Goal: Task Accomplishment & Management: Complete application form

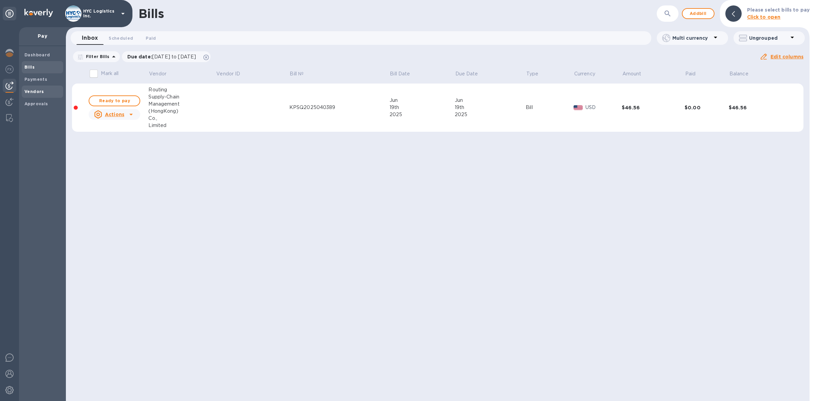
click at [35, 89] on b "Vendors" at bounding box center [34, 91] width 20 height 5
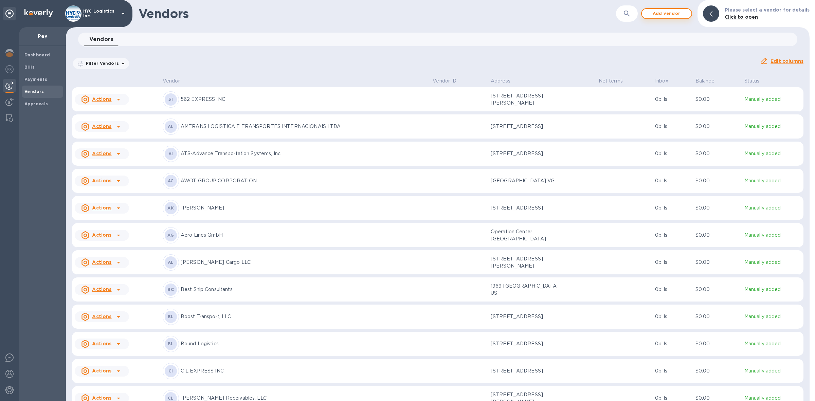
click at [669, 14] on span "Add vendor" at bounding box center [666, 14] width 39 height 8
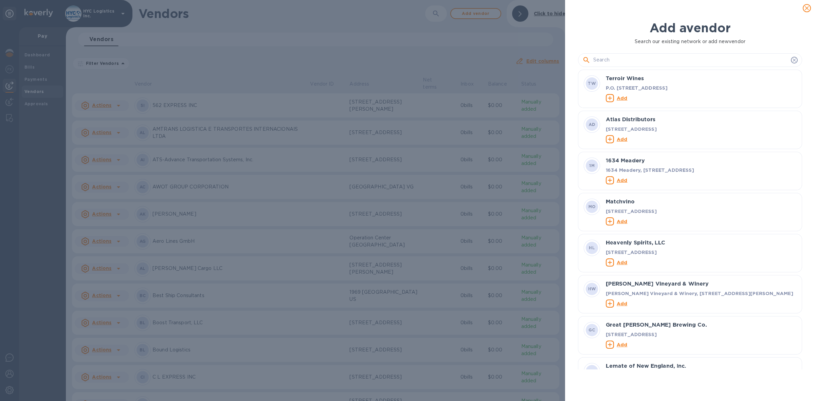
scroll to position [293, 227]
click at [646, 65] on input "text" at bounding box center [690, 60] width 195 height 10
type input "b"
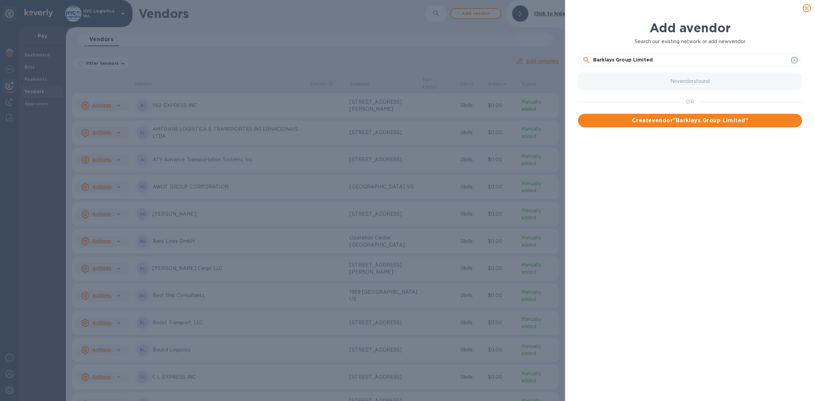
type input "Barklays Group Limited"
click at [704, 125] on span "Create vendor " Barklays Group Limited "" at bounding box center [690, 121] width 213 height 8
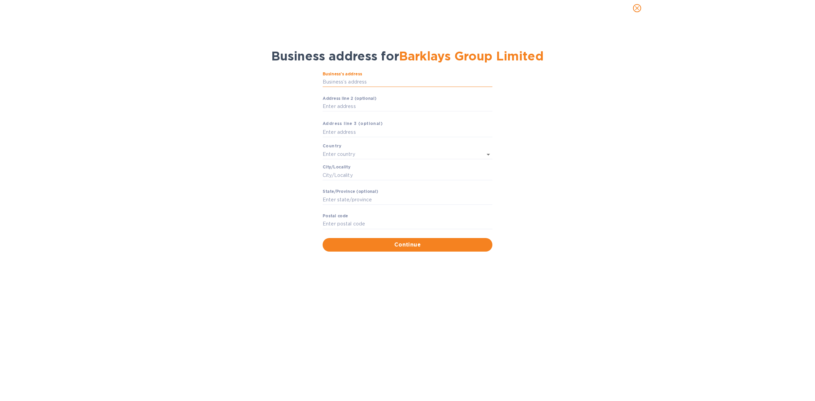
click at [384, 87] on input "Business’s аddress" at bounding box center [408, 82] width 170 height 10
click at [388, 87] on input "Business’s аddress" at bounding box center [408, 82] width 170 height 10
paste input "UNITS A&B 15/[GEOGRAPHIC_DATA][STREET_ADDRESS],"
type input "UNITS A&B 15/[GEOGRAPHIC_DATA][STREET_ADDRESS],"
click at [420, 112] on input "Аddress line 2 (optional)" at bounding box center [408, 107] width 170 height 10
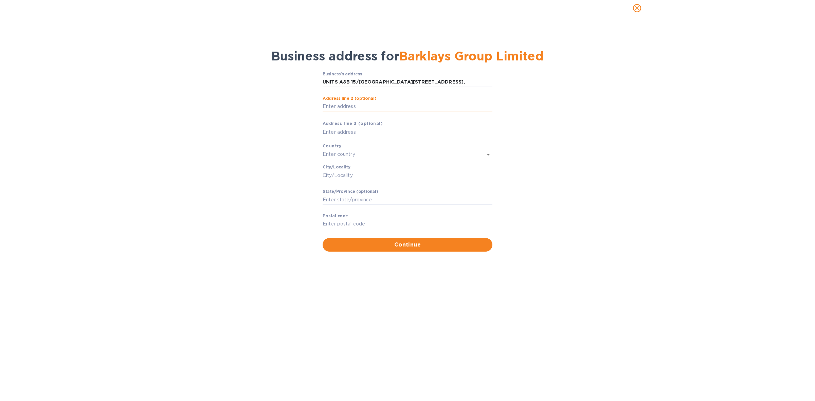
paste input "WANCHAI,"
type input "WANCHAI,"
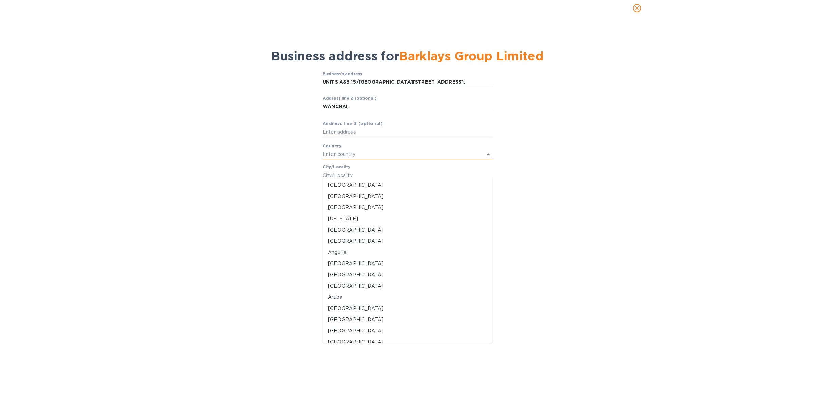
click at [359, 159] on input "text" at bounding box center [398, 154] width 151 height 10
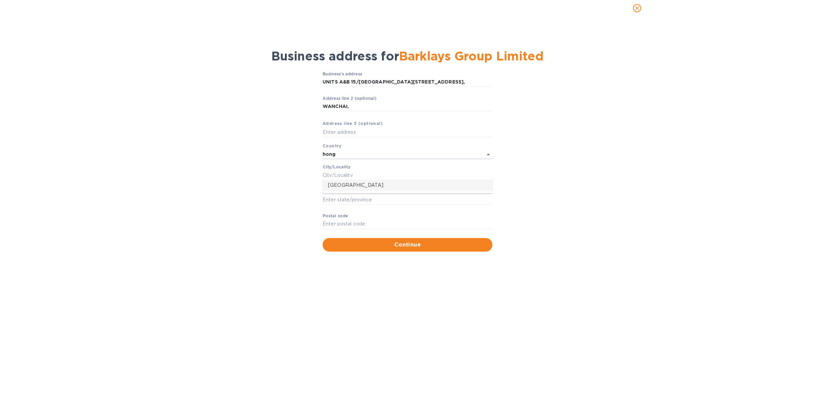
click at [344, 182] on p "[GEOGRAPHIC_DATA]" at bounding box center [407, 185] width 159 height 7
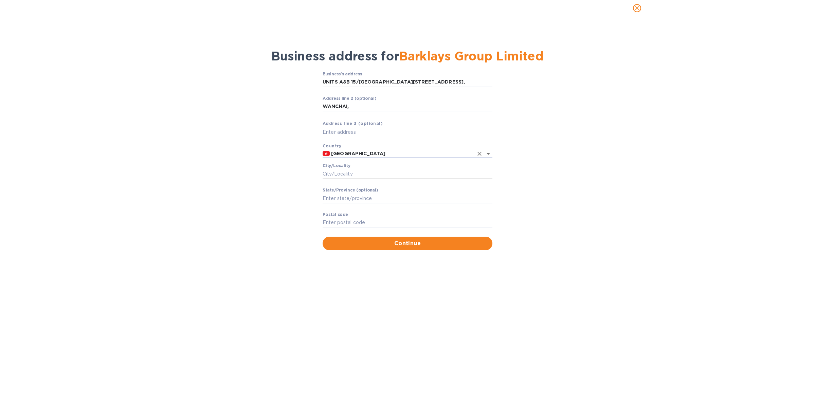
type input "[GEOGRAPHIC_DATA]"
click at [358, 179] on input "Сity/Locаlity" at bounding box center [408, 174] width 170 height 10
type input "[GEOGRAPHIC_DATA]"
click at [401, 248] on span "Continue" at bounding box center [407, 243] width 159 height 8
click at [393, 228] on input "Pоstal cоde" at bounding box center [408, 223] width 170 height 10
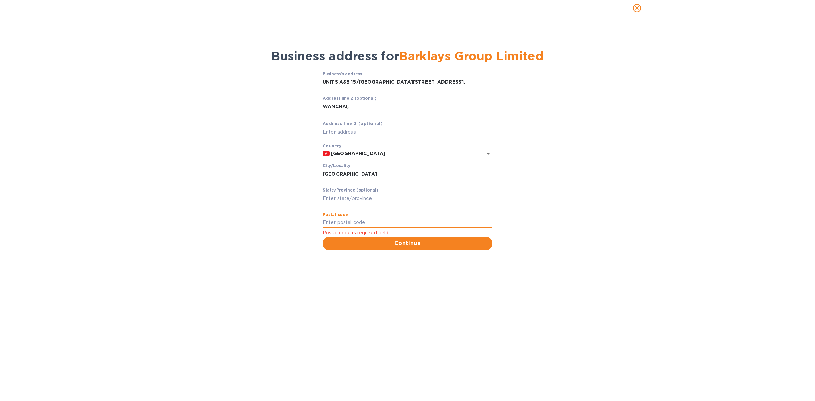
click at [352, 228] on input "Pоstal cоde" at bounding box center [408, 223] width 170 height 10
type input "999077"
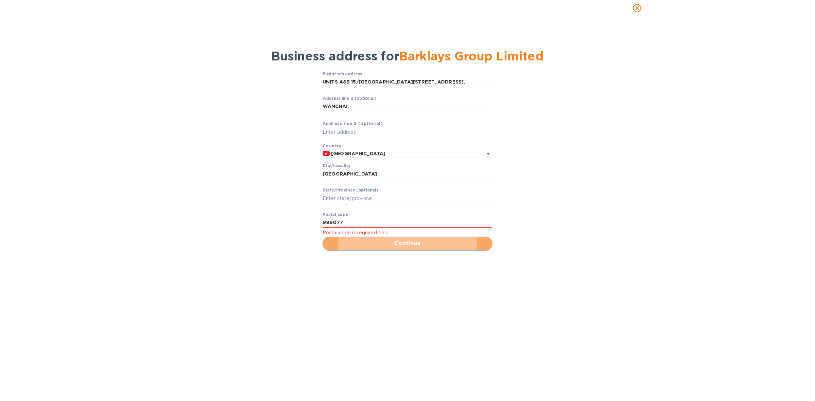
click at [408, 248] on span "Continue" at bounding box center [407, 243] width 159 height 8
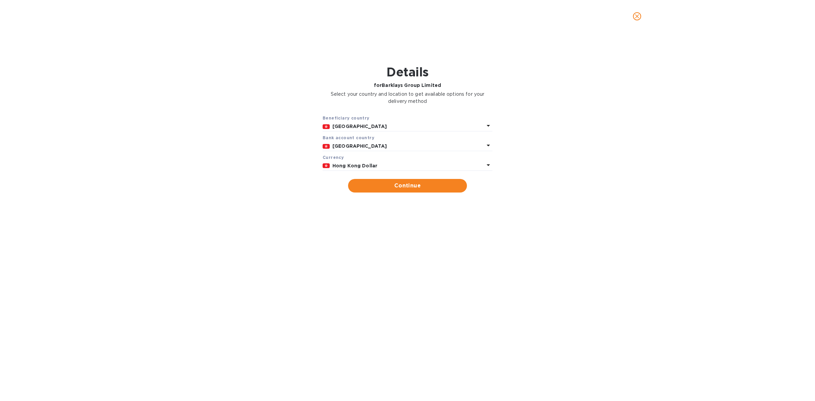
click at [398, 164] on p "Hong Kong Dollar" at bounding box center [409, 165] width 152 height 7
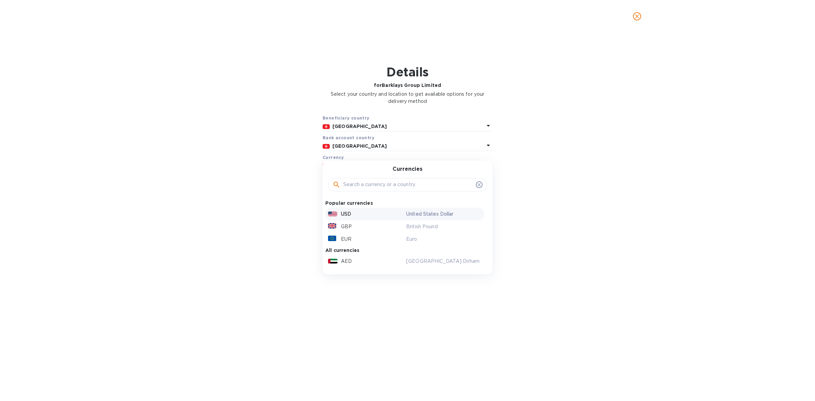
click at [358, 210] on div "USD" at bounding box center [366, 214] width 78 height 10
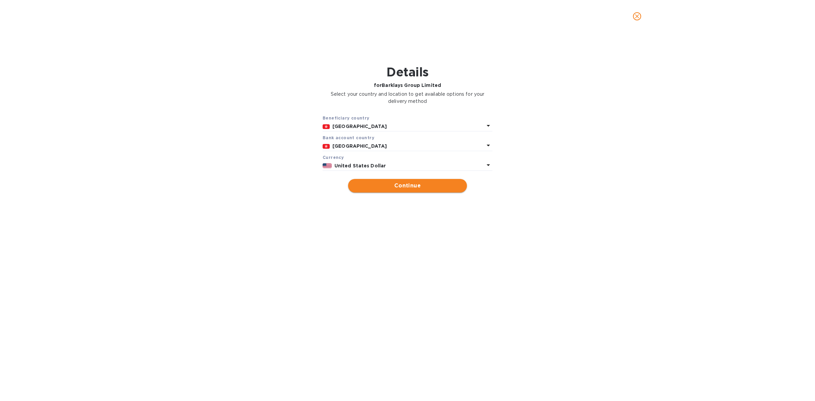
click at [408, 186] on span "Continue" at bounding box center [408, 186] width 108 height 8
type input "Barklays Group Limited"
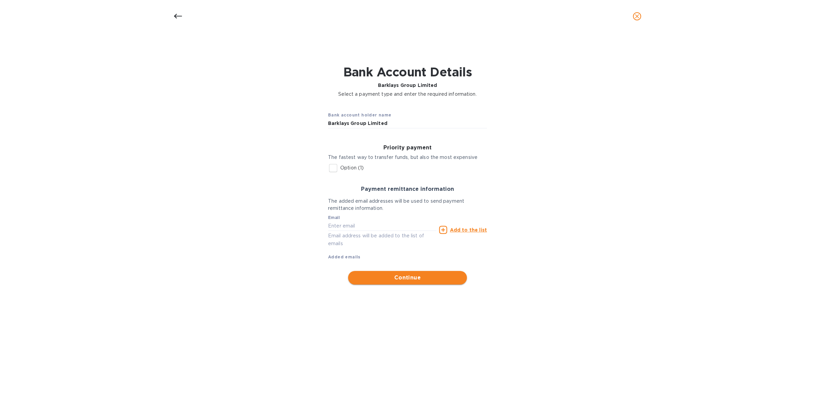
click at [400, 276] on span "Continue" at bounding box center [408, 278] width 108 height 8
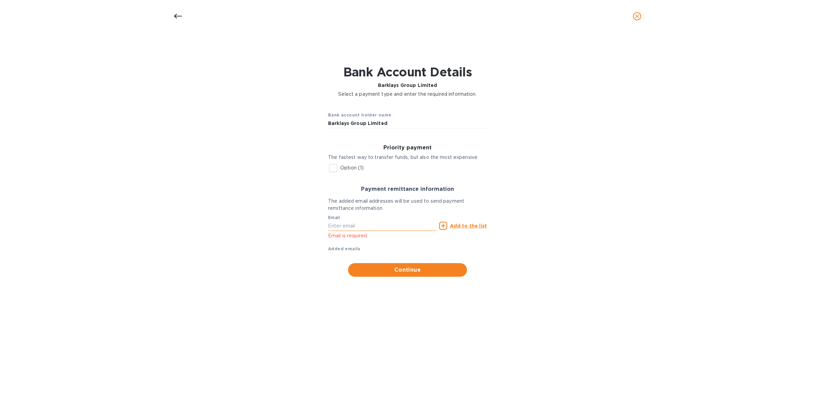
click at [366, 226] on input "text" at bounding box center [382, 226] width 108 height 10
click at [360, 224] on input "text" at bounding box center [382, 226] width 108 height 10
paste input "[EMAIL_ADDRESS][DOMAIN_NAME]"
type input "[EMAIL_ADDRESS][DOMAIN_NAME]"
click at [447, 226] on icon at bounding box center [443, 226] width 8 height 8
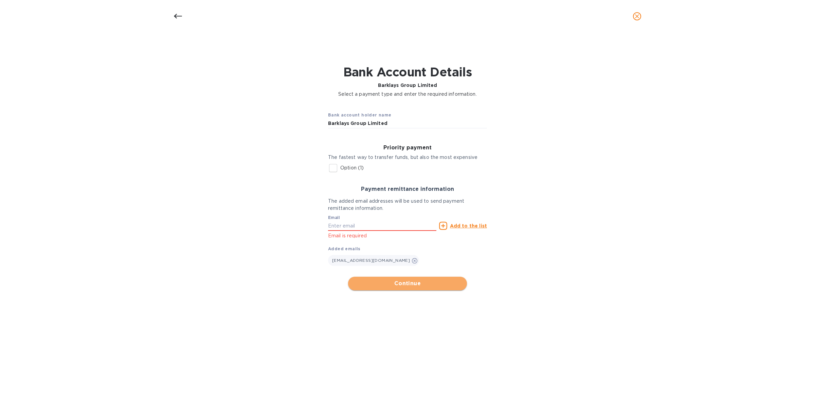
click at [411, 283] on span "Continue" at bounding box center [408, 284] width 108 height 8
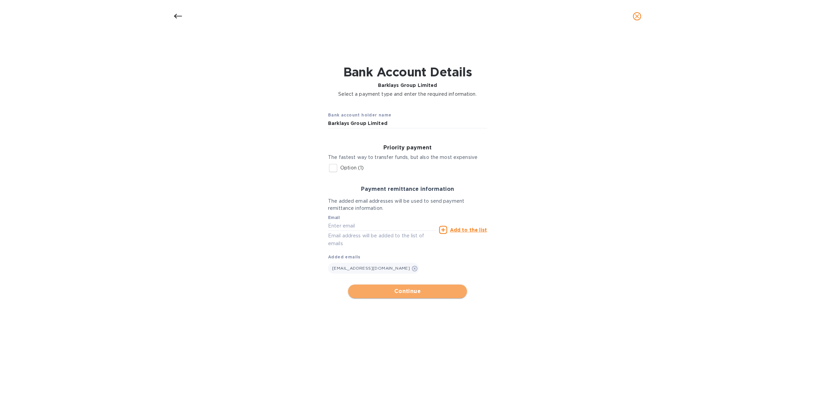
click at [406, 289] on span "Continue" at bounding box center [408, 291] width 108 height 8
click at [412, 288] on span "Continue" at bounding box center [408, 291] width 108 height 8
click at [343, 267] on span "[EMAIL_ADDRESS][DOMAIN_NAME]" at bounding box center [371, 268] width 78 height 5
click at [349, 269] on span "[EMAIL_ADDRESS][DOMAIN_NAME]" at bounding box center [371, 268] width 78 height 5
click at [364, 268] on span "[EMAIL_ADDRESS][DOMAIN_NAME]" at bounding box center [371, 268] width 78 height 5
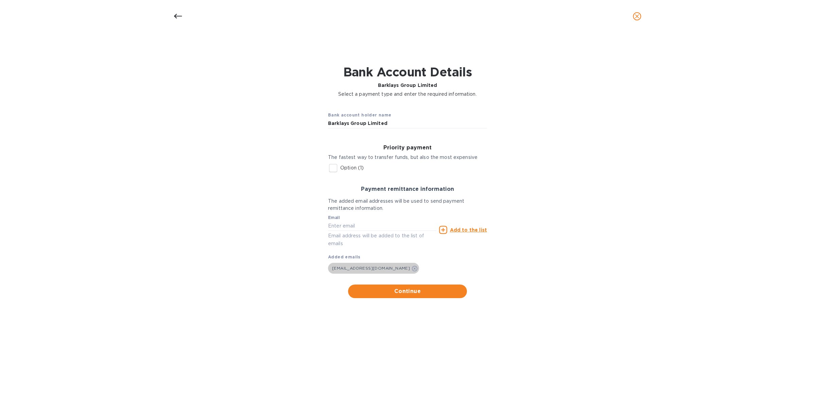
click at [331, 269] on span "[EMAIL_ADDRESS][DOMAIN_NAME]" at bounding box center [371, 268] width 86 height 7
click at [334, 267] on span "[EMAIL_ADDRESS][DOMAIN_NAME]" at bounding box center [371, 268] width 78 height 5
click at [412, 269] on icon at bounding box center [414, 268] width 5 height 5
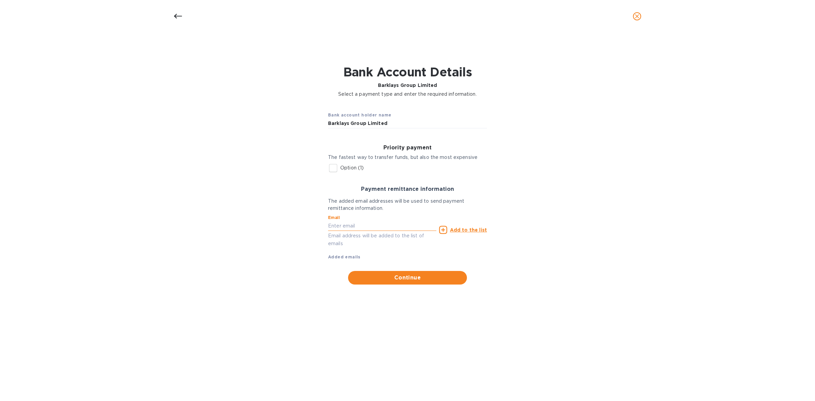
click at [384, 225] on input "text" at bounding box center [382, 226] width 108 height 10
paste input "[EMAIL_ADDRESS][DOMAIN_NAME]"
type input "[EMAIL_ADDRESS][DOMAIN_NAME]"
drag, startPoint x: 444, startPoint y: 229, endPoint x: 444, endPoint y: 235, distance: 6.2
click at [444, 231] on icon at bounding box center [443, 230] width 8 height 8
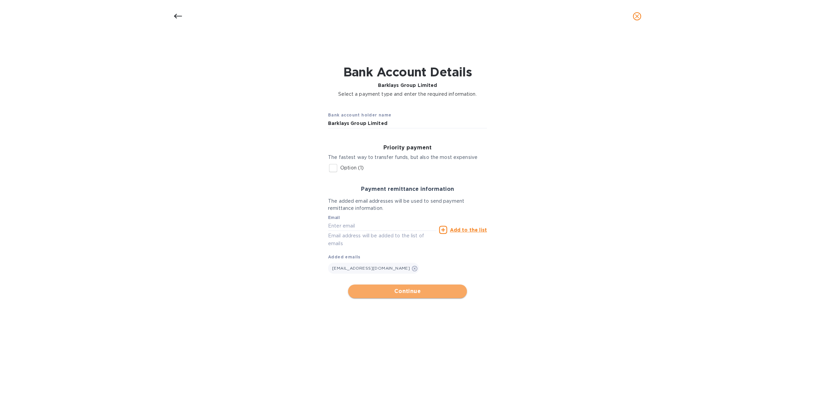
click at [411, 291] on span "Continue" at bounding box center [408, 291] width 108 height 8
click at [334, 166] on input "Option (1)" at bounding box center [333, 168] width 14 height 14
checkbox input "true"
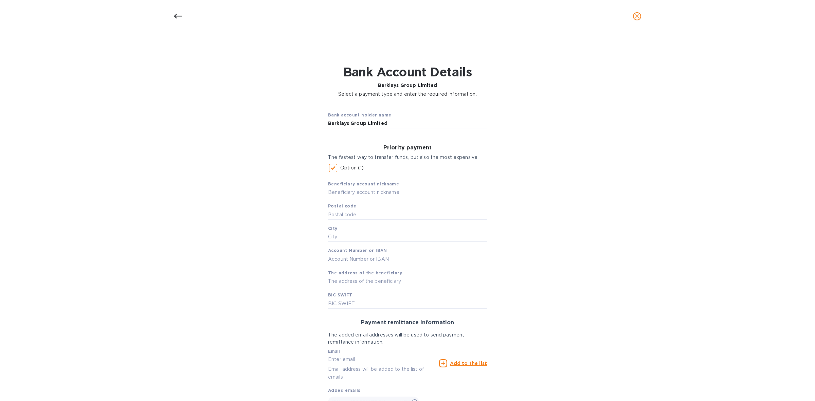
click at [421, 192] on input "text" at bounding box center [407, 192] width 159 height 10
click at [369, 188] on input "text" at bounding box center [407, 192] width 159 height 10
paste input "NAME:BARKLAYS GROUP LIMITED"
click at [342, 193] on input "NAME:BARKLAYS GROUP LIMITED" at bounding box center [407, 192] width 159 height 10
type input "BARKLAYS GROUP LIMITED"
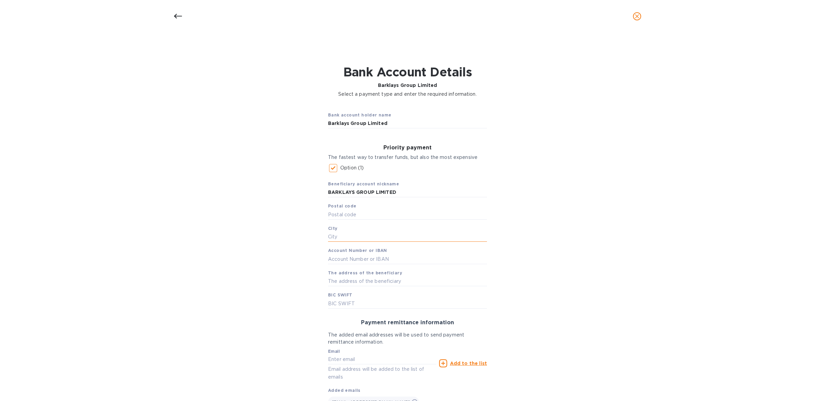
click at [356, 235] on input "text" at bounding box center [407, 237] width 159 height 10
type input "h"
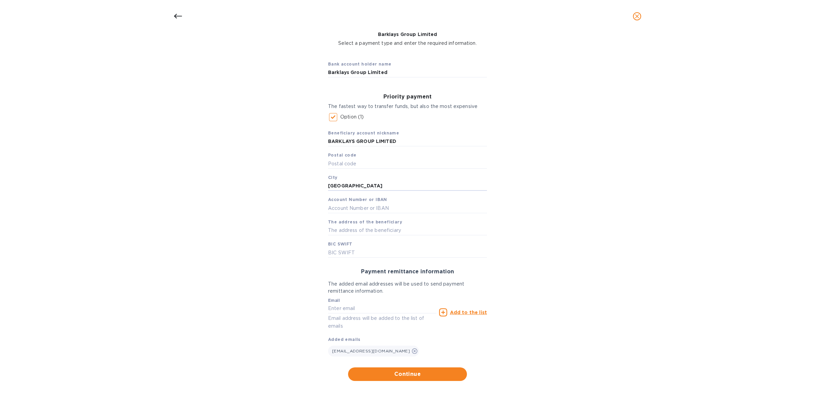
scroll to position [52, 0]
type input "[GEOGRAPHIC_DATA]"
click at [409, 205] on input "text" at bounding box center [407, 207] width 159 height 10
click at [359, 251] on input "text" at bounding box center [407, 252] width 159 height 10
paste input "CODE:[SWIFT_CODE]"
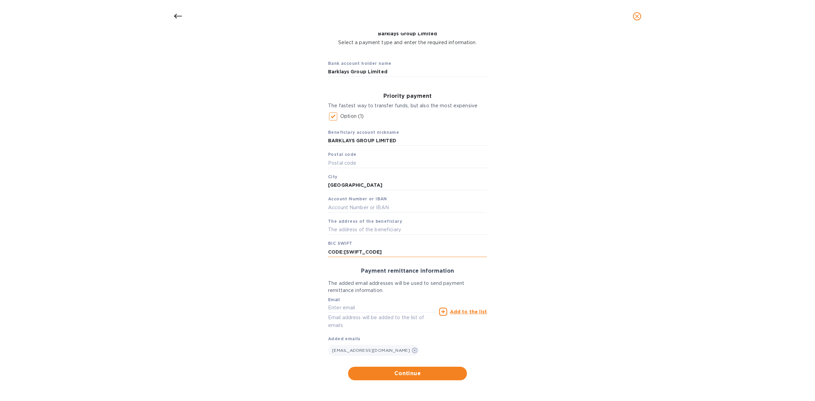
click at [342, 252] on input "CODE:[SWIFT_CODE]" at bounding box center [407, 252] width 159 height 10
type input "[SWIFT_CODE]"
click at [360, 208] on input "text" at bounding box center [407, 207] width 159 height 10
type input "352-28-02156-3"
click at [382, 229] on input "text" at bounding box center [407, 230] width 159 height 10
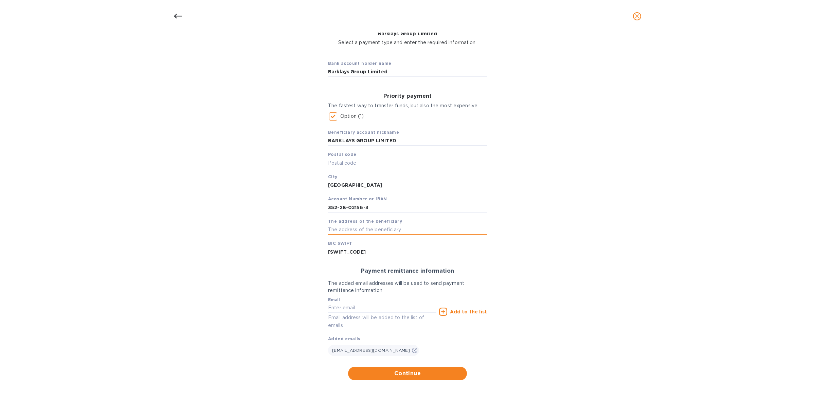
click at [363, 230] on input "text" at bounding box center [407, 230] width 159 height 10
paste input "SHOP [STREET_ADDRESS][PERSON_NAME]"
type input "SHOP [STREET_ADDRESS][PERSON_NAME]"
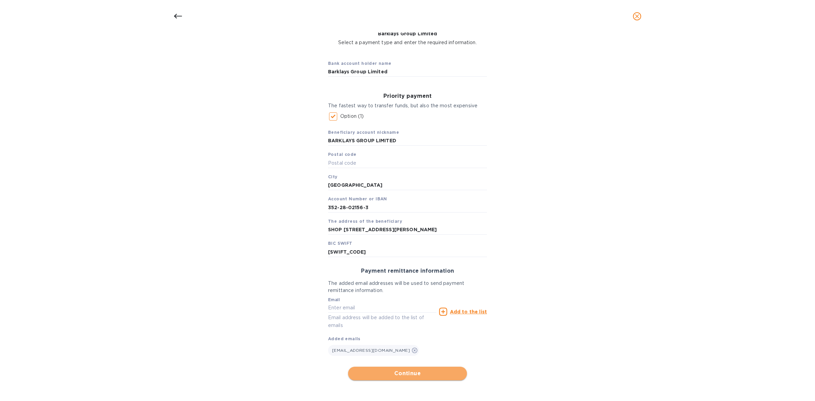
click at [413, 371] on span "Continue" at bounding box center [408, 374] width 108 height 8
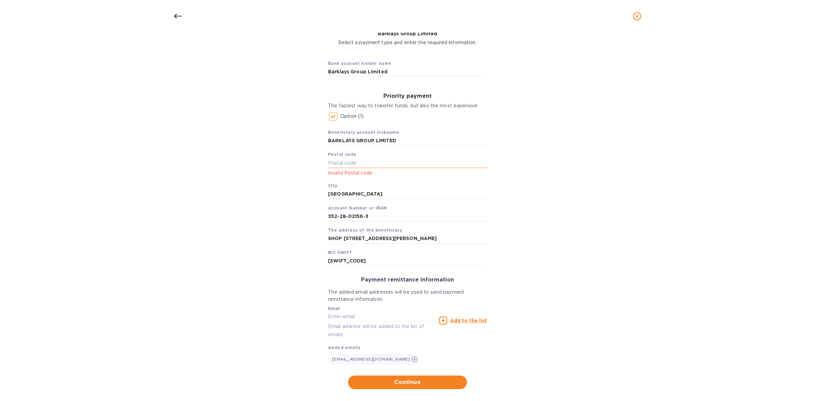
click at [338, 161] on input "text" at bounding box center [407, 163] width 159 height 10
click at [354, 160] on input "text" at bounding box center [407, 163] width 159 height 10
paste input "999077"
type input "999077"
click at [408, 379] on span "Continue" at bounding box center [408, 382] width 108 height 8
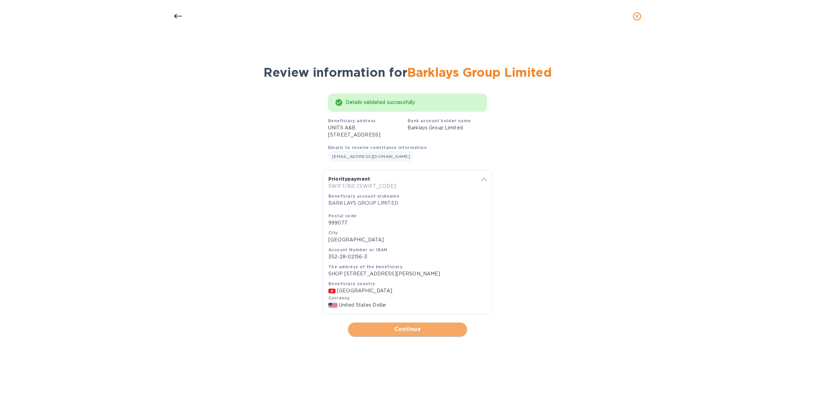
click at [413, 334] on span "Continue" at bounding box center [408, 329] width 108 height 8
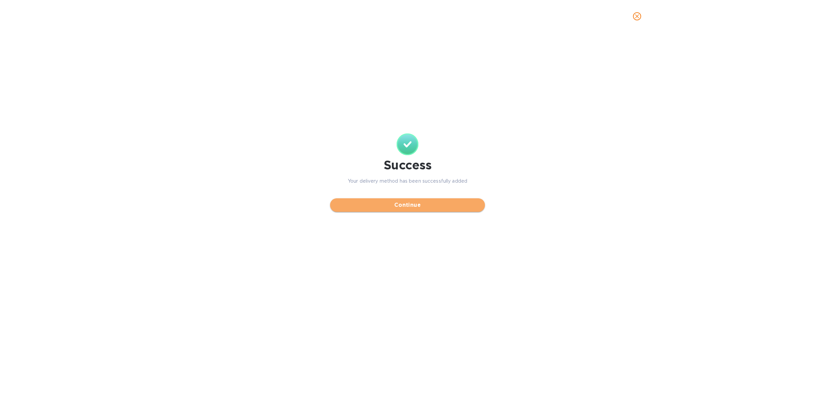
click at [420, 204] on span "Continue" at bounding box center [408, 205] width 144 height 8
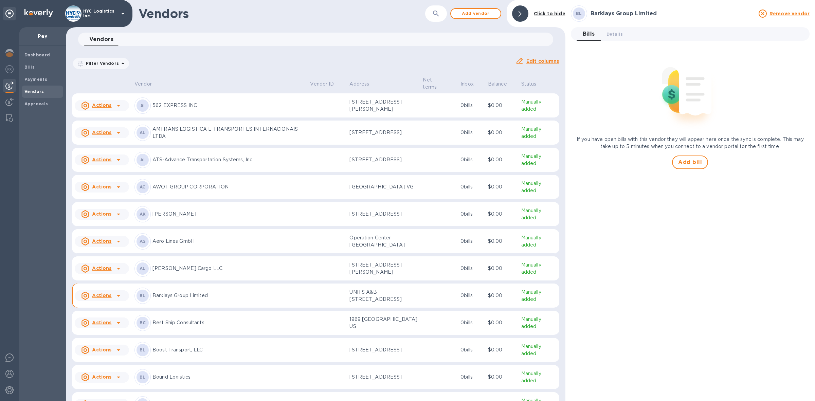
click at [102, 298] on u "Actions" at bounding box center [101, 295] width 19 height 5
click at [107, 328] on b "Add new bill" at bounding box center [110, 330] width 32 height 5
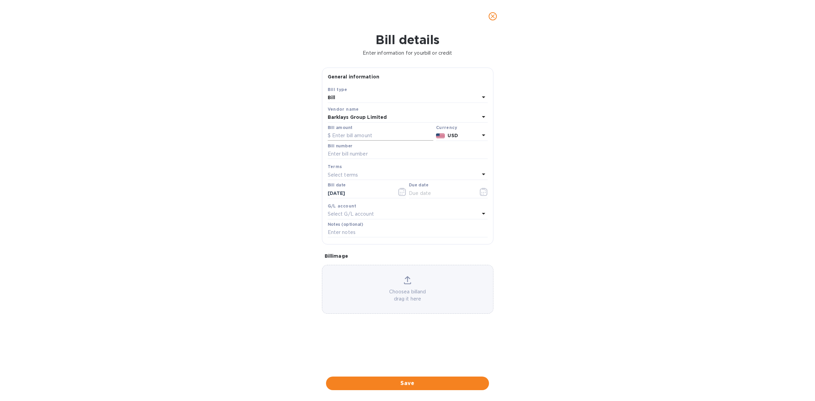
click at [358, 136] on input "text" at bounding box center [381, 136] width 106 height 10
type input "3,600"
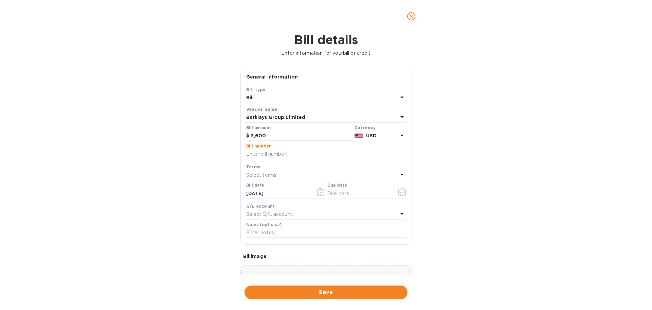
click at [296, 151] on input "text" at bounding box center [326, 154] width 160 height 10
paste input "SZF25070325"
click at [324, 150] on input "SZF25070325" at bounding box center [326, 154] width 160 height 10
paste input "ZIMUNGB20627195"
click at [281, 154] on input "SZF25070325 ZIMUNGB20627195" at bounding box center [326, 154] width 160 height 10
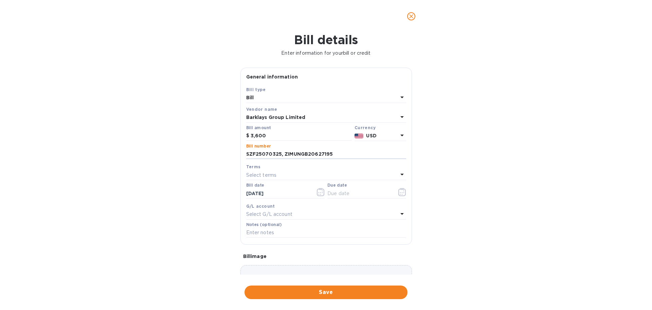
type input "SZF25070325, ZIMUNGB20627195"
click at [305, 176] on div "Select terms" at bounding box center [322, 175] width 152 height 10
click at [275, 262] on p "COD" at bounding box center [324, 264] width 144 height 7
type input "[DATE]"
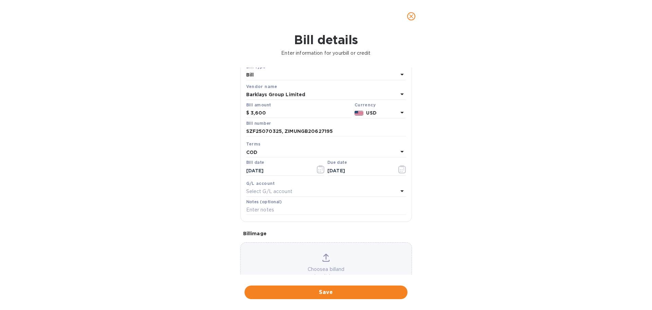
scroll to position [42, 0]
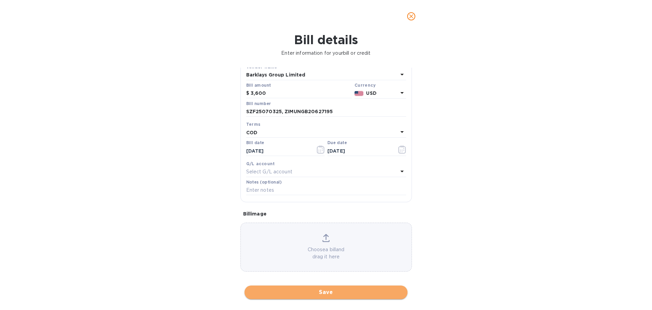
click at [344, 291] on span "Save" at bounding box center [326, 292] width 152 height 8
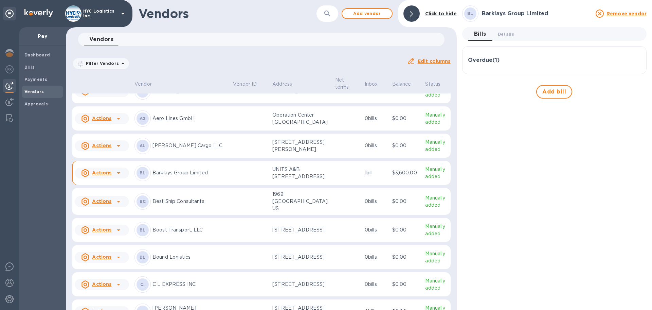
scroll to position [127, 0]
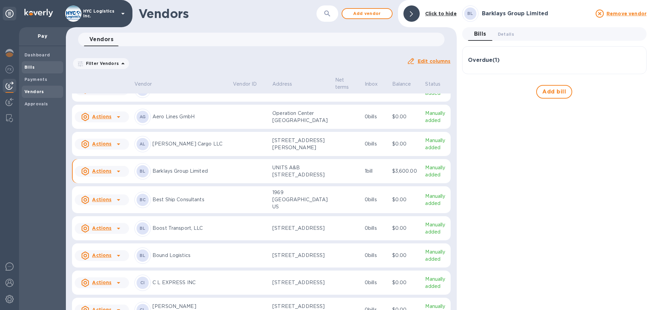
click at [31, 65] on b "Bills" at bounding box center [29, 67] width 10 height 5
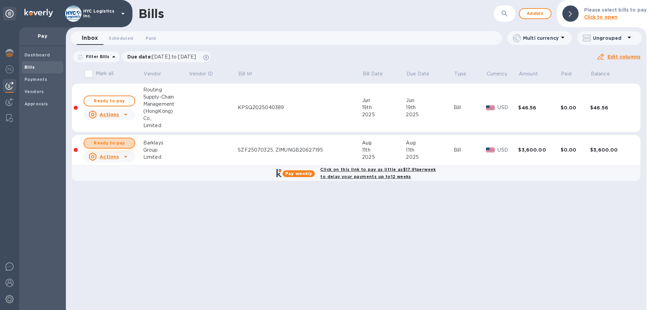
click at [112, 141] on span "Ready to pay" at bounding box center [109, 143] width 39 height 8
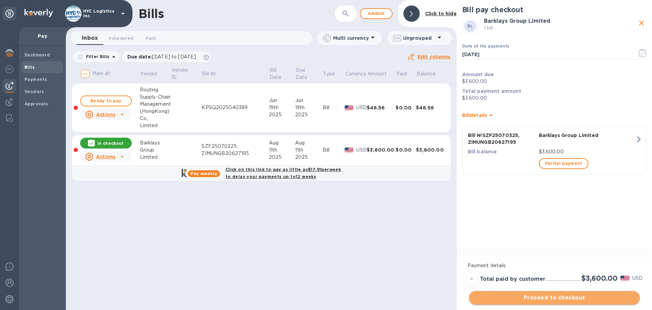
click at [526, 298] on span "Proceed to checkout" at bounding box center [554, 297] width 160 height 8
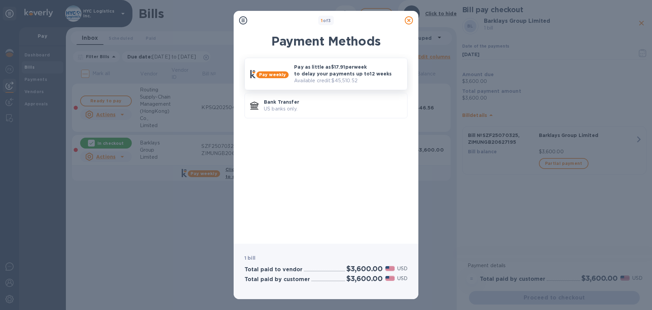
click at [347, 75] on p "Pay as little as $17.91 per week to delay your payments up to 12 weeks" at bounding box center [348, 71] width 108 height 14
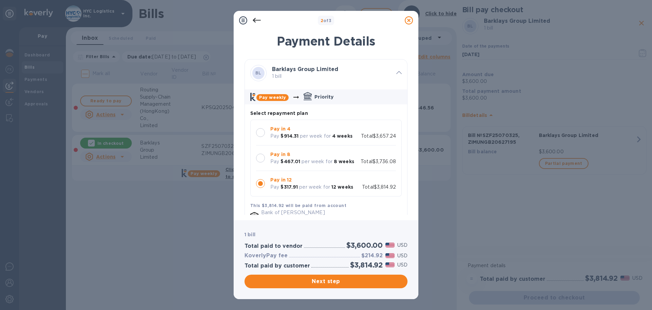
click at [261, 132] on div at bounding box center [260, 132] width 9 height 9
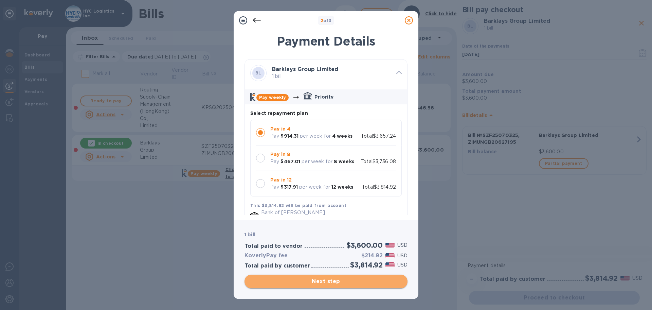
click at [324, 280] on span "Next step" at bounding box center [326, 281] width 152 height 8
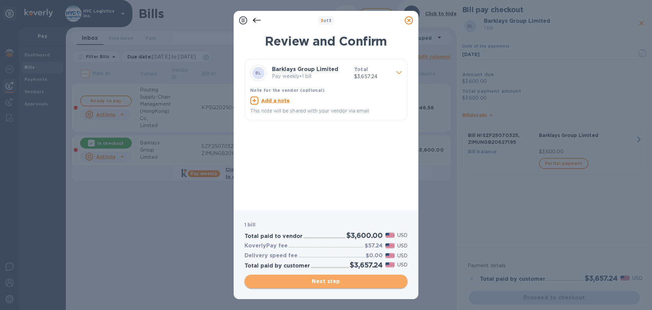
click at [335, 282] on span "Next step" at bounding box center [326, 281] width 152 height 8
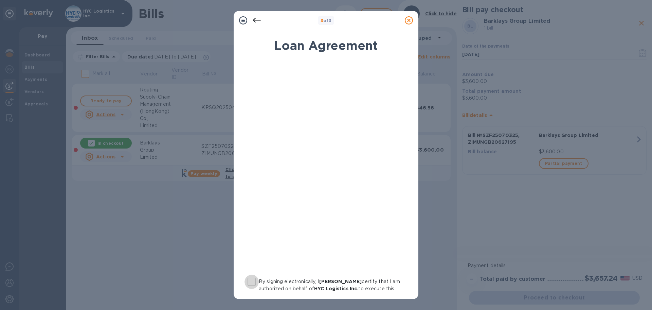
click at [254, 279] on input "By signing electronically, I [PERSON_NAME] certify that I am authorized on beha…" at bounding box center [252, 281] width 14 height 14
checkbox input "true"
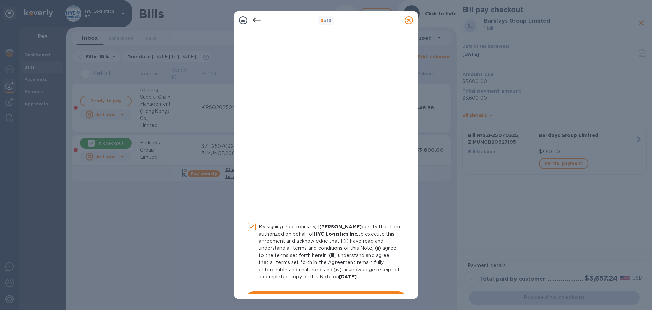
scroll to position [70, 0]
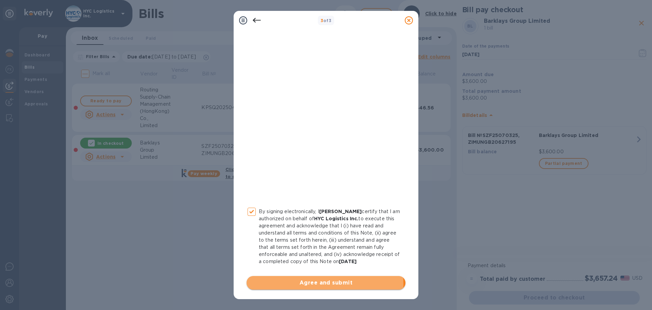
click at [310, 284] on span "Agree and submit" at bounding box center [326, 283] width 148 height 8
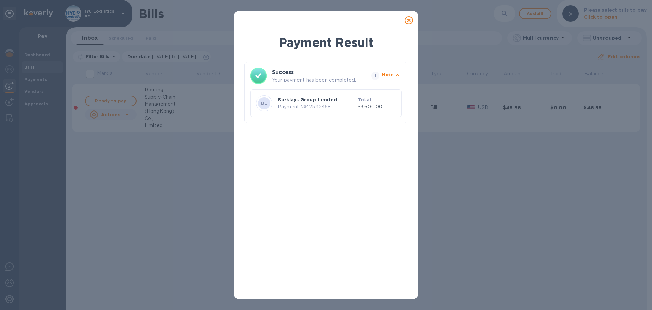
click at [326, 107] on p "Payment № 42542468" at bounding box center [316, 106] width 77 height 7
copy p "42542468"
click at [408, 20] on icon at bounding box center [409, 20] width 8 height 8
